Goal: Navigation & Orientation: Understand site structure

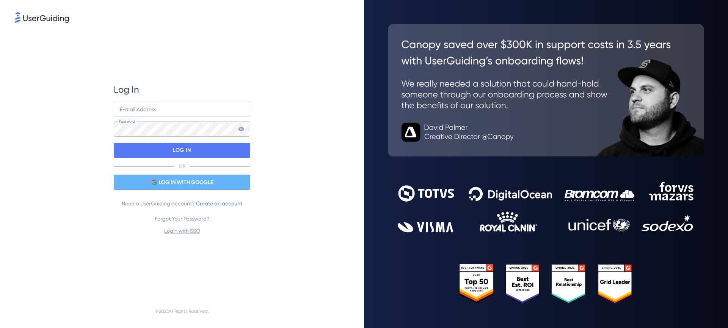
click at [180, 180] on span "LOG IN WITH GOOGLE" at bounding box center [186, 182] width 54 height 9
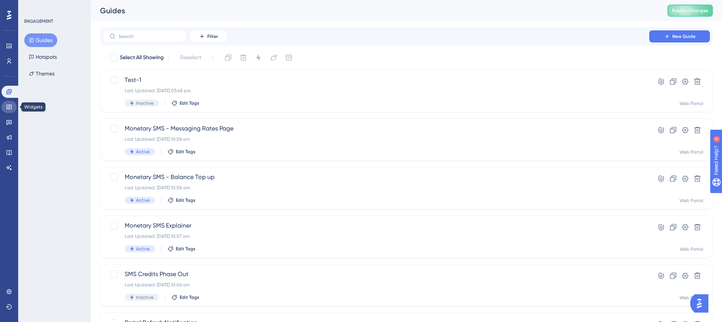
click at [7, 102] on link at bounding box center [9, 107] width 15 height 12
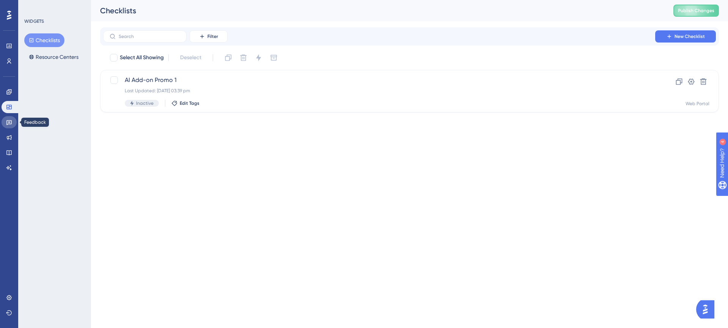
click at [6, 121] on icon at bounding box center [9, 122] width 6 height 6
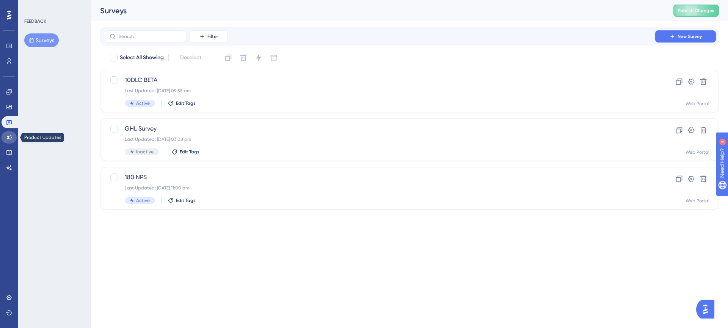
click at [9, 136] on icon at bounding box center [9, 137] width 6 height 6
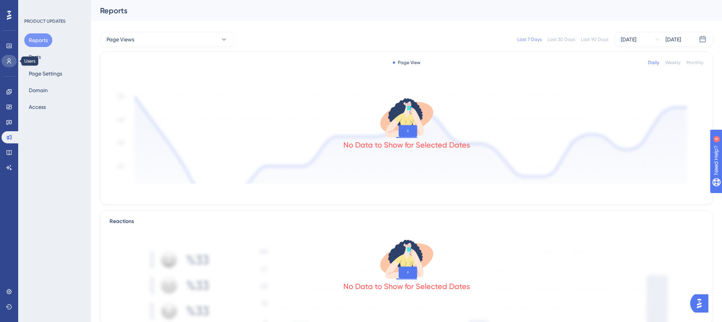
click at [9, 60] on icon at bounding box center [9, 61] width 6 height 6
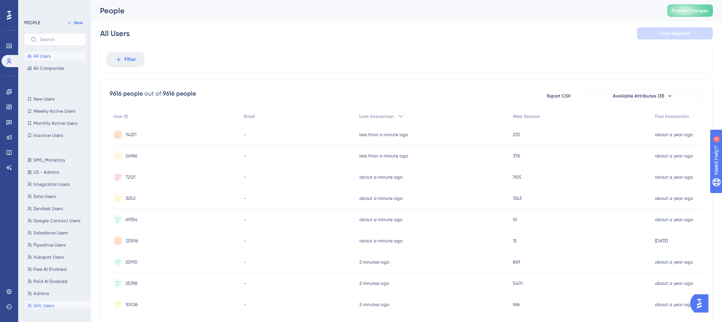
click at [44, 305] on span "GHL Users" at bounding box center [43, 305] width 21 height 6
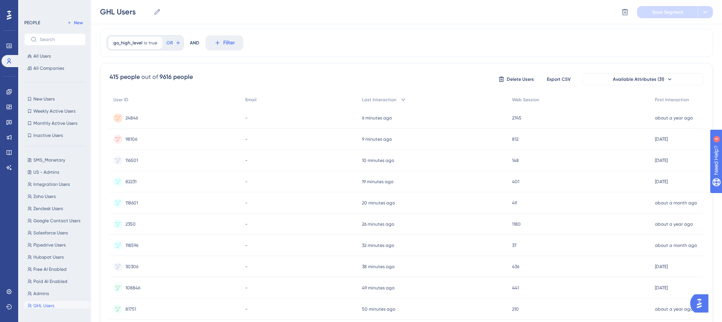
scroll to position [8, 0]
